Goal: Navigation & Orientation: Understand site structure

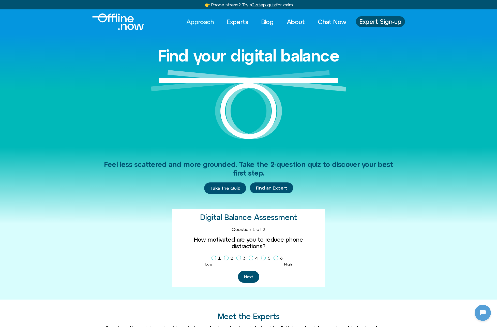
click at [205, 20] on link "Approach" at bounding box center [200, 21] width 37 height 11
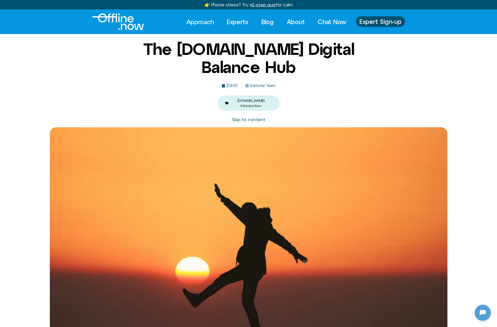
click at [214, 23] on link "Approach" at bounding box center [200, 21] width 37 height 11
click at [224, 22] on link "Experts" at bounding box center [237, 21] width 31 height 11
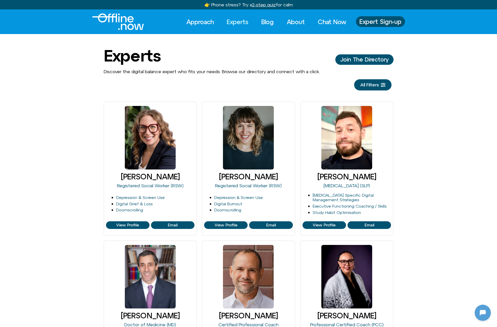
scroll to position [139, 0]
click at [155, 154] on link at bounding box center [150, 138] width 51 height 64
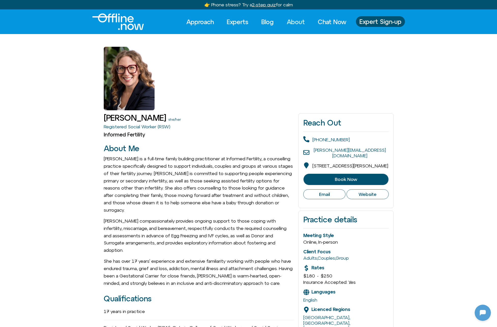
click at [287, 21] on link "About" at bounding box center [295, 21] width 27 height 11
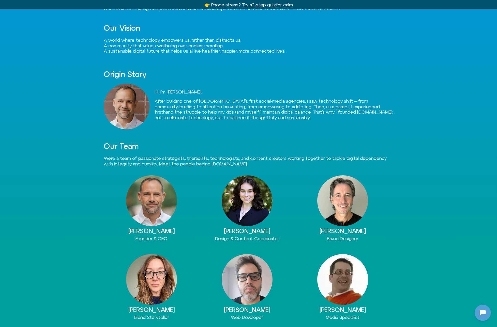
scroll to position [84, 0]
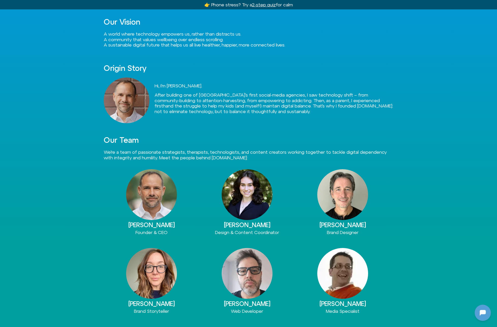
click at [243, 194] on img at bounding box center [247, 194] width 51 height 51
click at [246, 184] on img at bounding box center [247, 194] width 51 height 51
drag, startPoint x: 246, startPoint y: 184, endPoint x: 249, endPoint y: 190, distance: 7.3
click at [246, 184] on img at bounding box center [247, 194] width 51 height 51
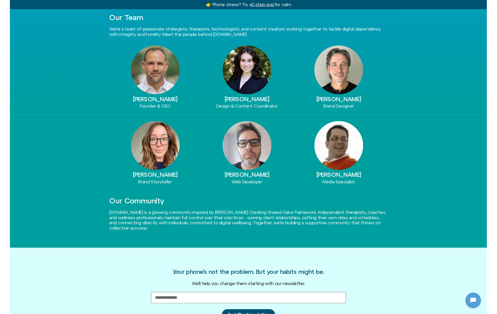
scroll to position [205, 0]
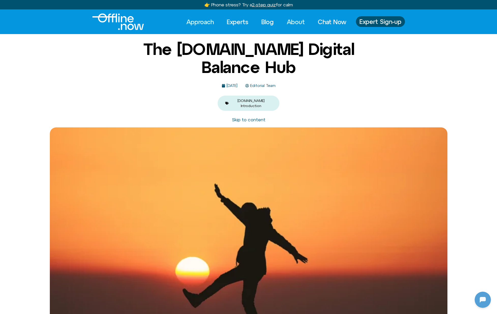
click at [283, 21] on link "About" at bounding box center [295, 21] width 27 height 11
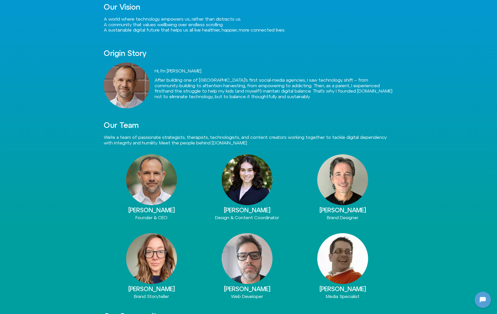
scroll to position [139, 0]
drag, startPoint x: 387, startPoint y: 213, endPoint x: 315, endPoint y: 207, distance: 72.2
click at [315, 207] on div "Randall Van Gerwen Brand Designer" at bounding box center [343, 187] width 96 height 66
click at [405, 106] on div "About Us We All Deserve Digital Balance Our mission is helping everyone build h…" at bounding box center [248, 80] width 497 height 291
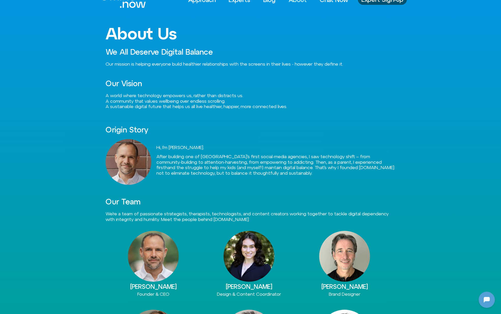
scroll to position [0, 0]
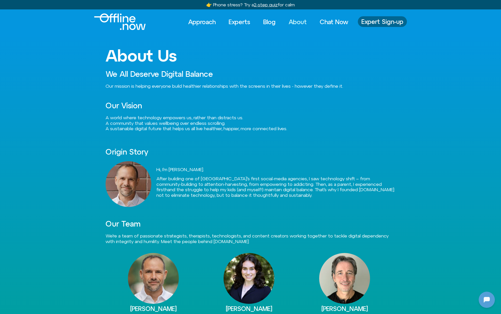
click at [392, 26] on link "Expert Sign-up" at bounding box center [382, 21] width 49 height 11
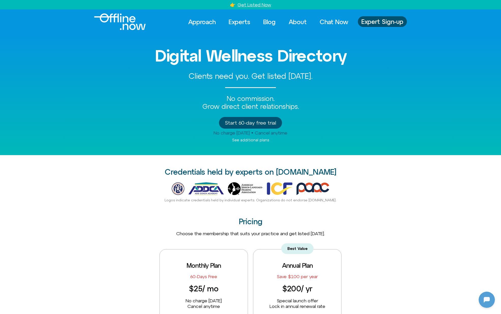
scroll to position [1, 0]
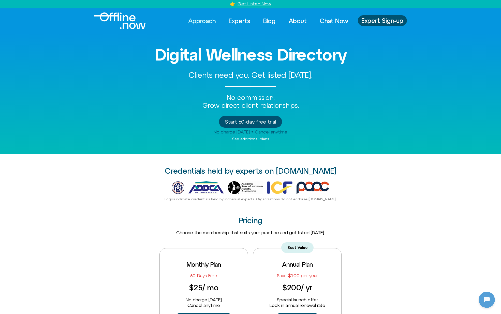
click at [207, 21] on link "Approach" at bounding box center [202, 20] width 37 height 11
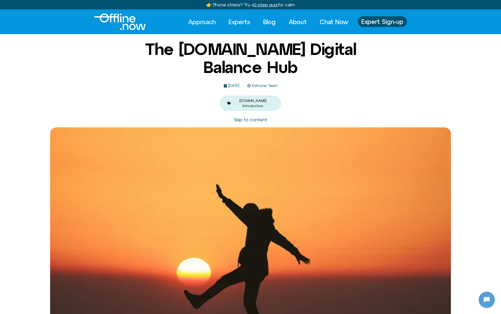
scroll to position [139, 0]
click at [244, 102] on link "[DOMAIN_NAME] Introduction" at bounding box center [252, 103] width 27 height 9
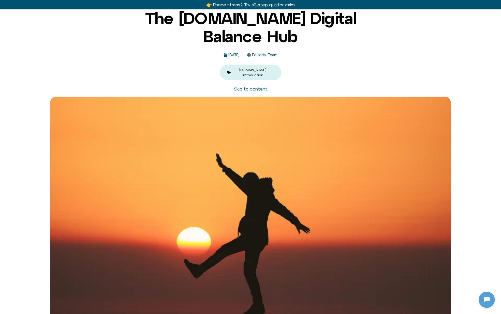
scroll to position [0, 0]
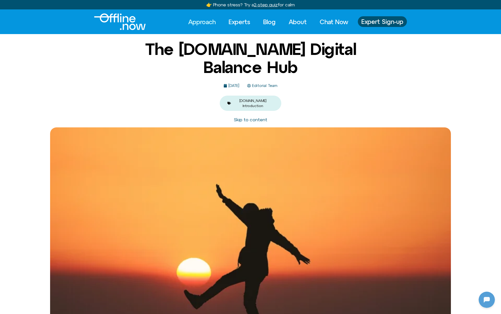
click at [257, 117] on link "Skip to content" at bounding box center [251, 119] width 34 height 5
click at [194, 19] on link "Approach" at bounding box center [202, 21] width 37 height 11
click at [259, 99] on link "[DOMAIN_NAME] Introduction" at bounding box center [252, 103] width 27 height 9
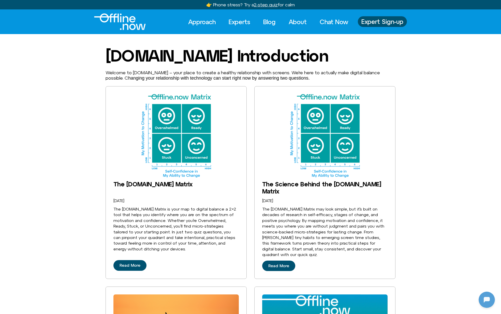
click at [154, 22] on div "Approach Experts Blog About Chat Now Approach Experts Blog About Chat Now Exper…" at bounding box center [277, 21] width 260 height 11
click at [143, 24] on img "Logo" at bounding box center [120, 21] width 52 height 17
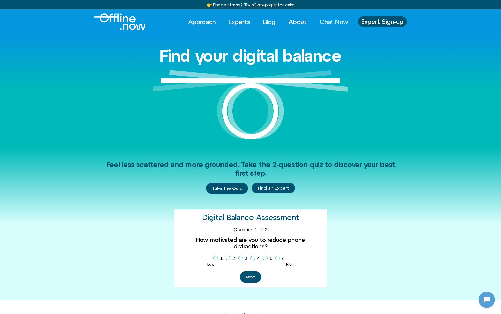
click at [334, 17] on link "Chat Now" at bounding box center [334, 21] width 38 height 11
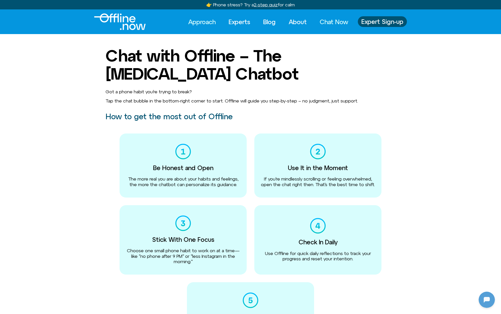
click at [195, 23] on link "Approach" at bounding box center [202, 21] width 37 height 11
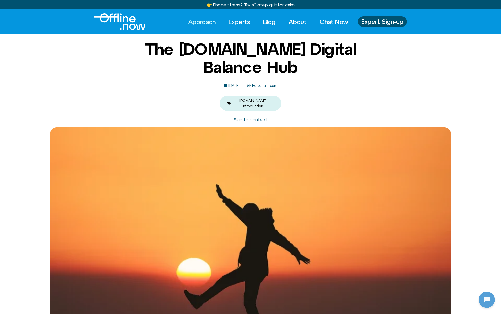
scroll to position [139, 0]
click at [127, 29] on img "Logo" at bounding box center [120, 21] width 52 height 17
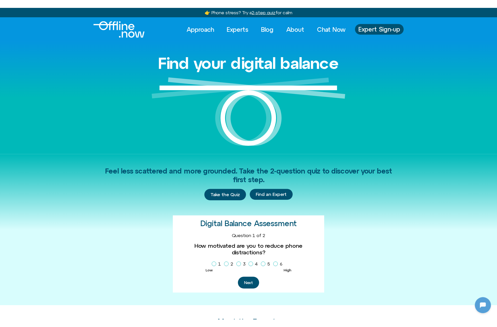
scroll to position [139, 0]
